Goal: Information Seeking & Learning: Learn about a topic

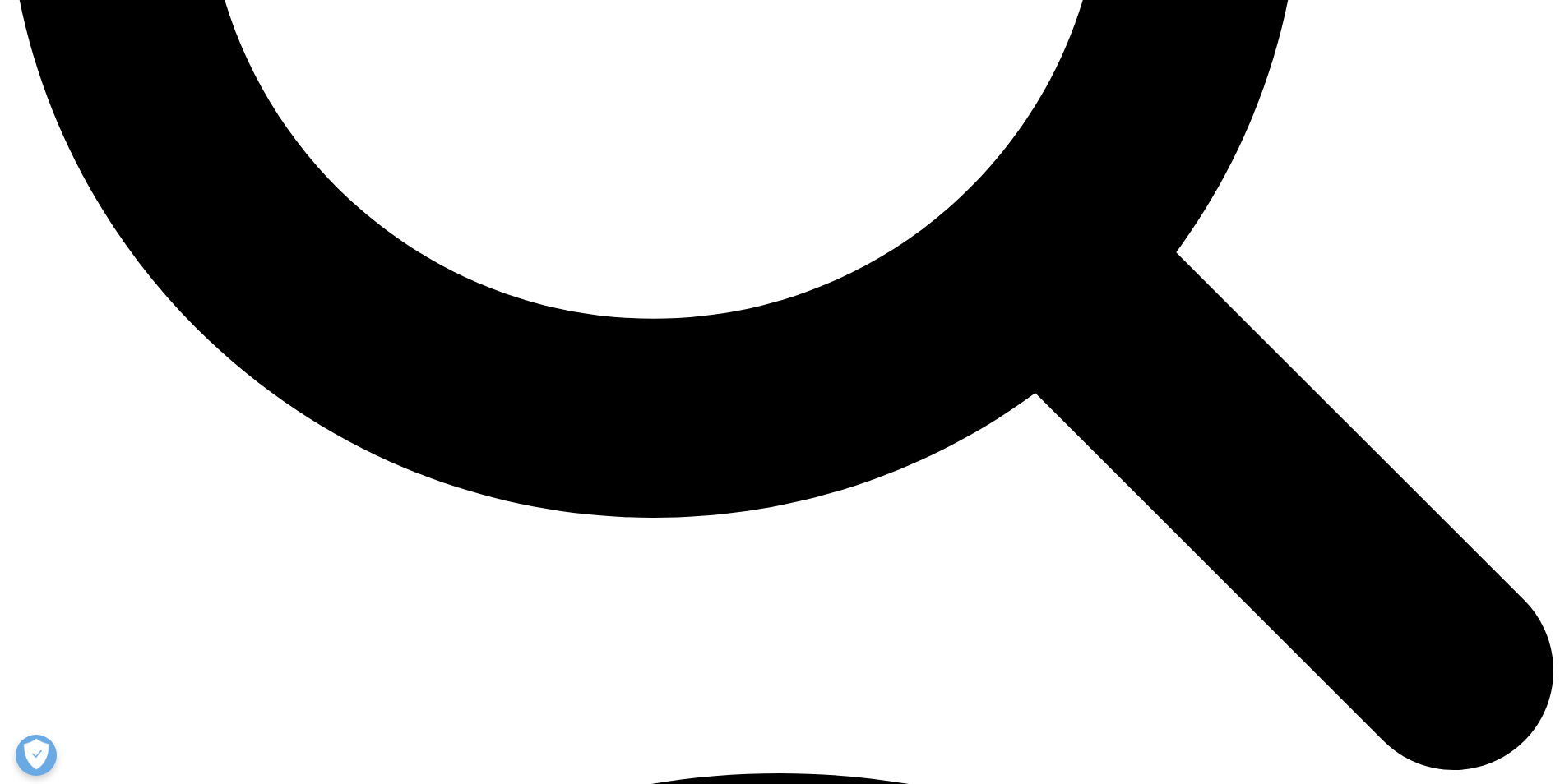
scroll to position [2302, 0]
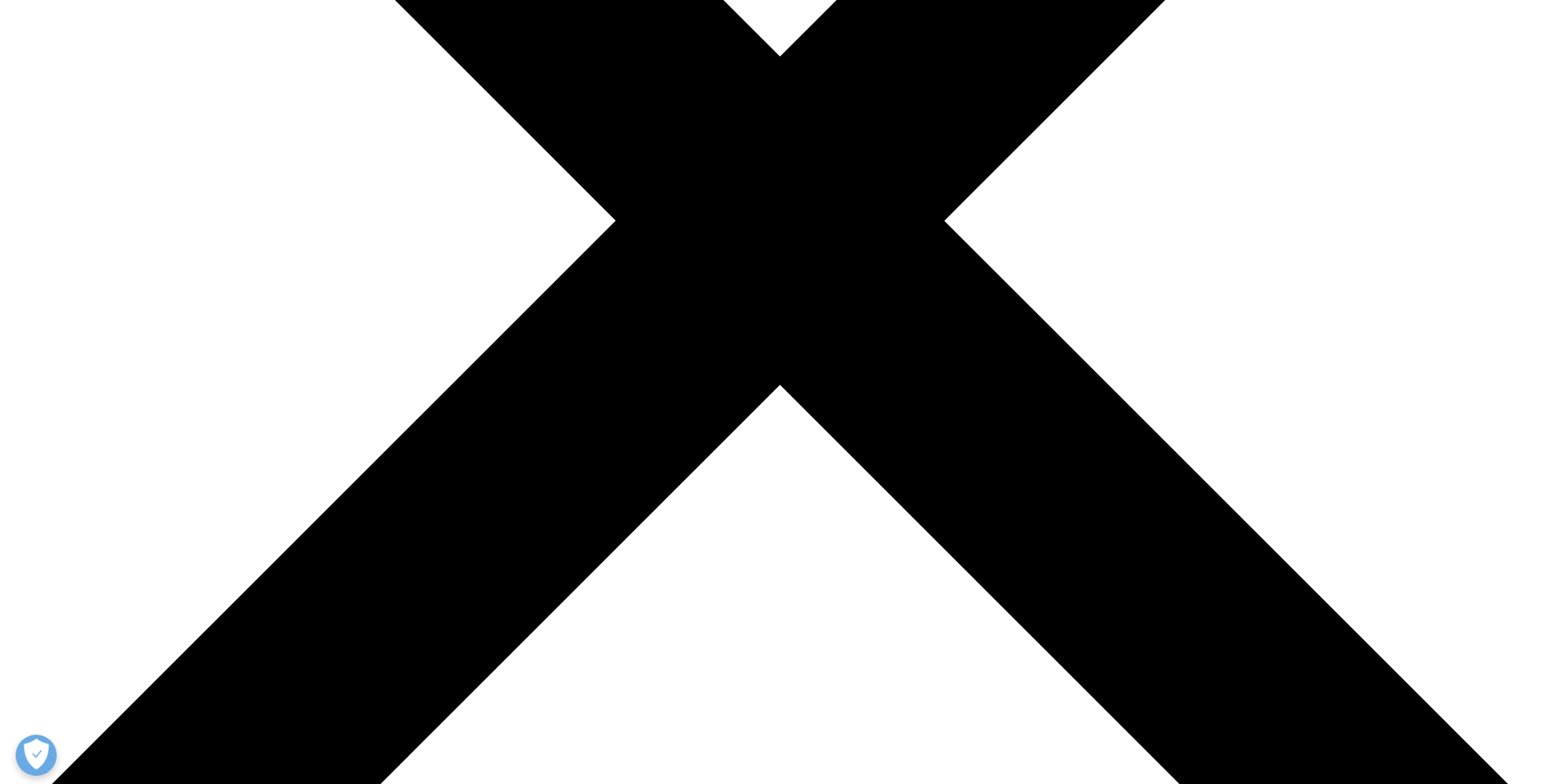
scroll to position [575, 0]
